Goal: Find specific page/section: Find specific page/section

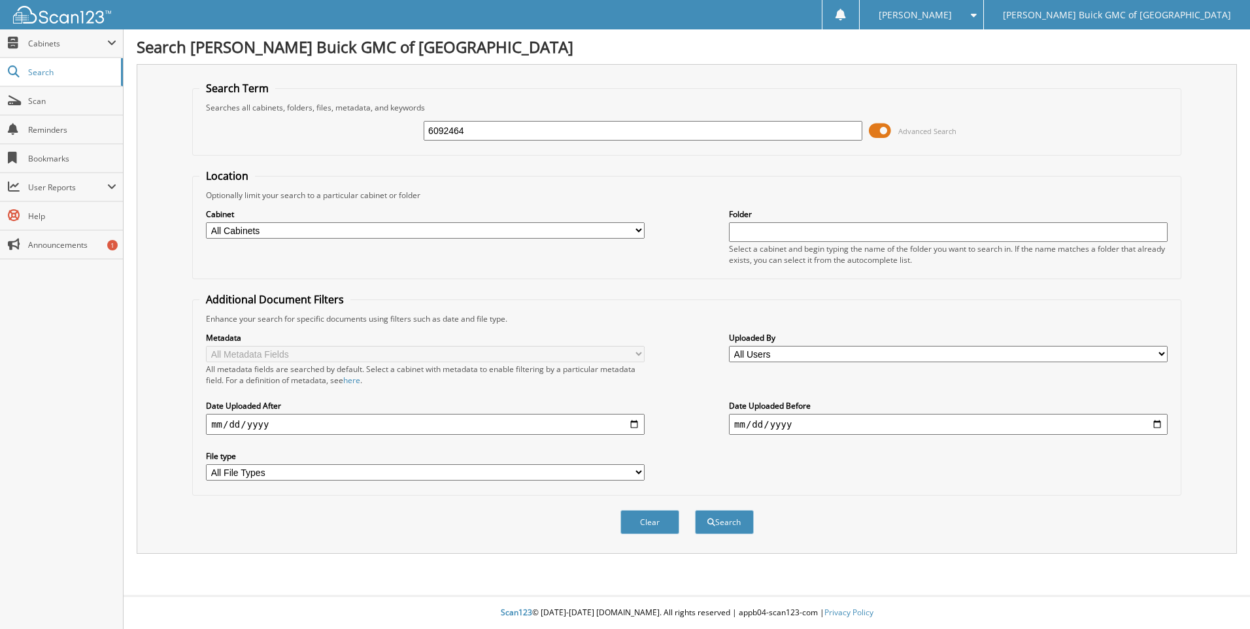
type input "6092464"
click at [695, 510] on button "Search" at bounding box center [724, 522] width 59 height 24
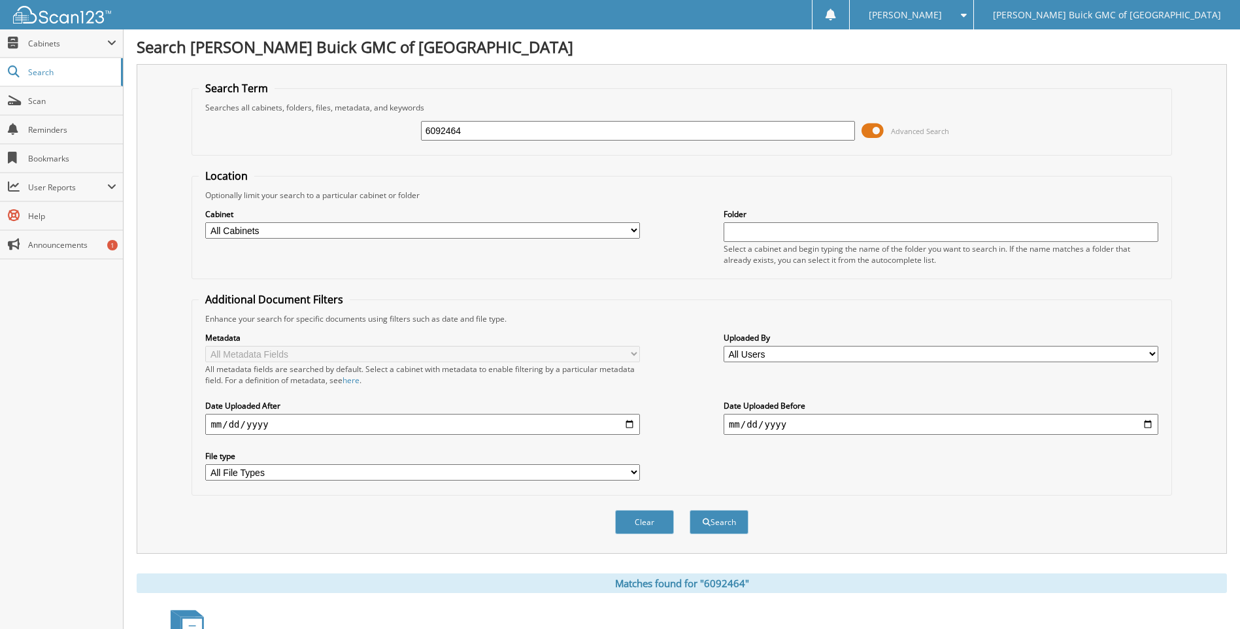
scroll to position [386, 0]
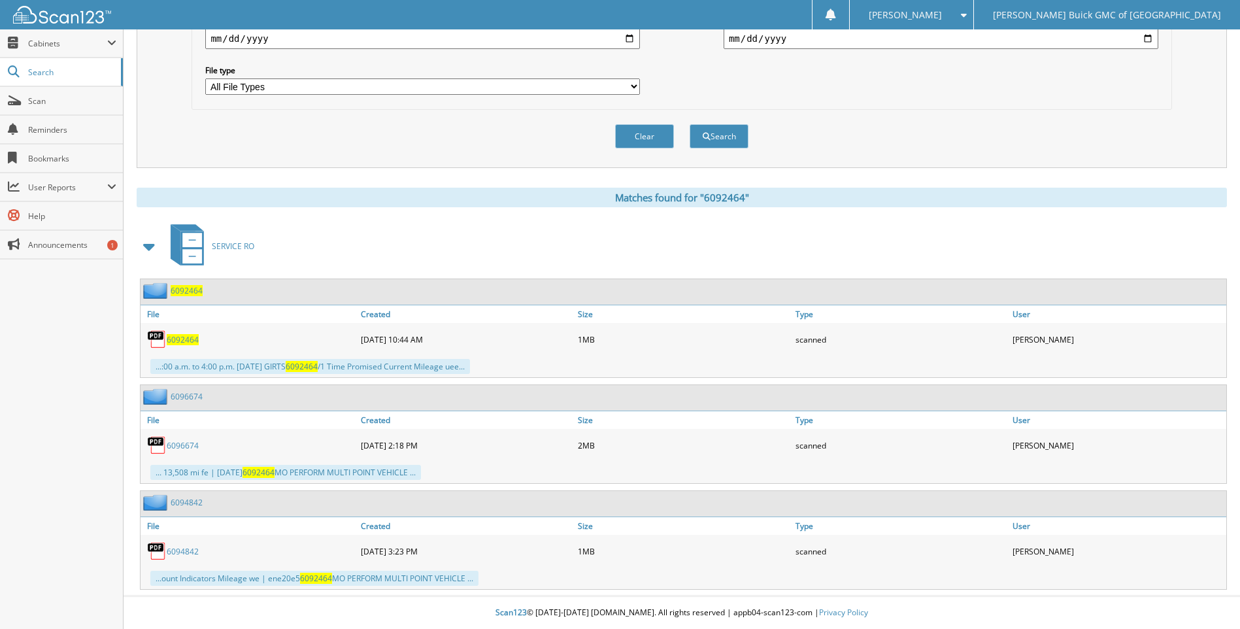
click at [185, 343] on span "6092464" at bounding box center [183, 339] width 32 height 11
